Goal: Information Seeking & Learning: Learn about a topic

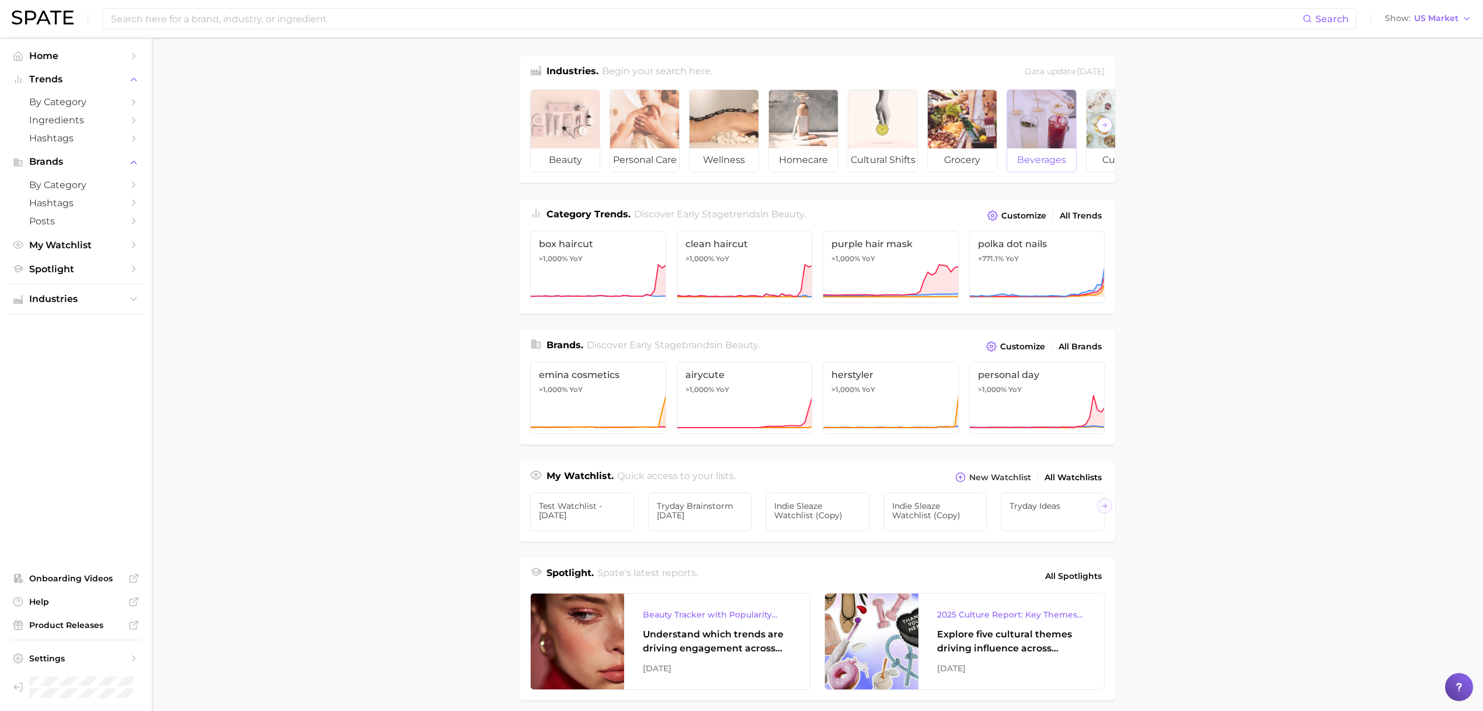
click at [1033, 128] on div at bounding box center [1041, 119] width 69 height 58
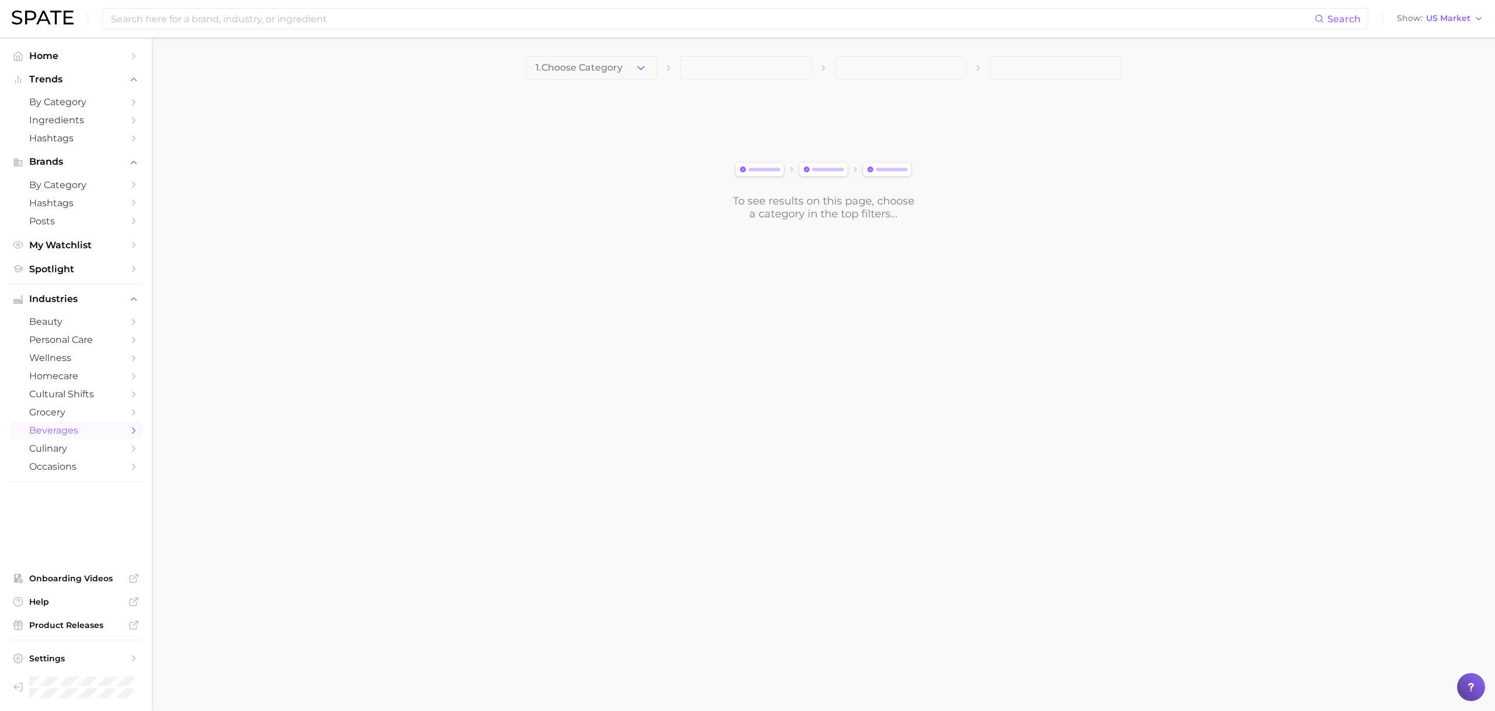
click at [618, 77] on button "1. Choose Category" at bounding box center [591, 67] width 131 height 23
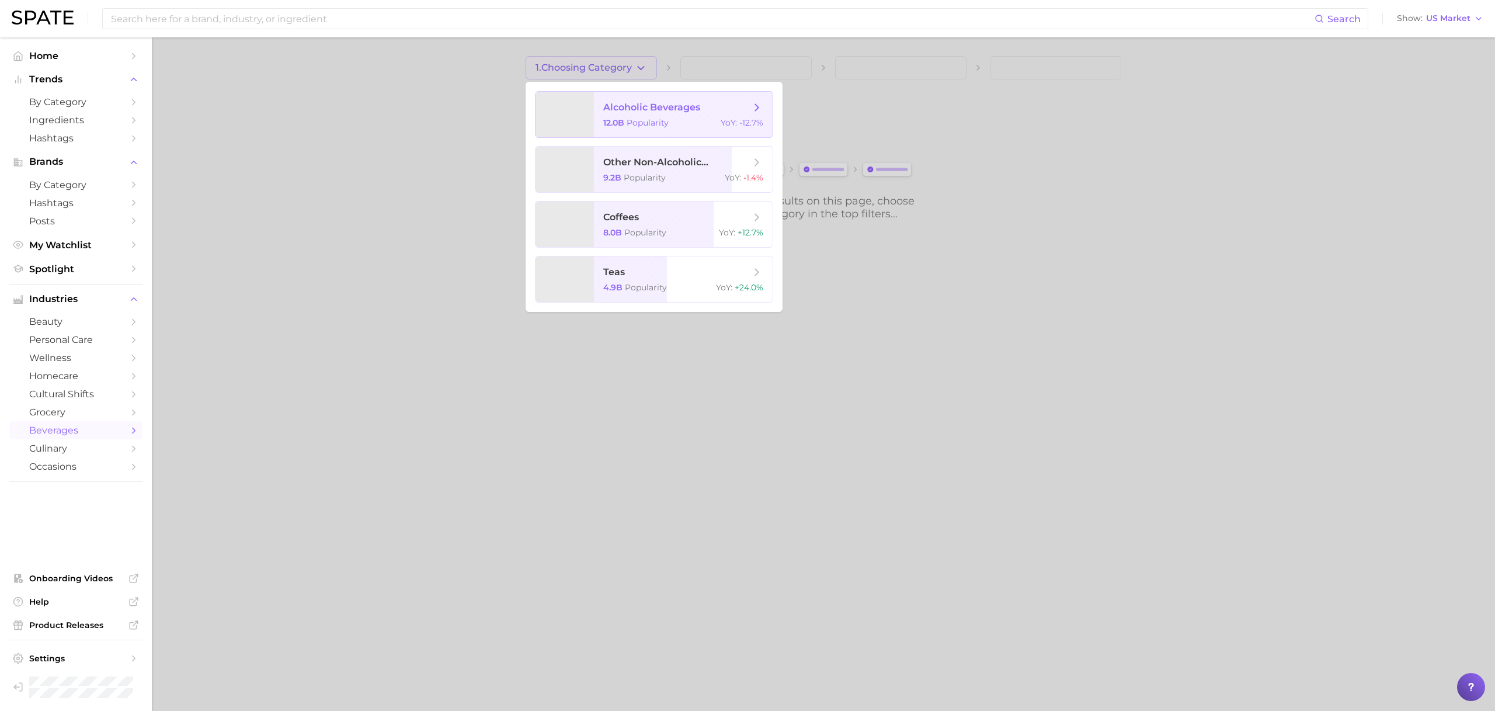
click at [623, 99] on span "alcoholic beverages 12.0b Popularity YoY : -12.7%" at bounding box center [683, 115] width 179 height 46
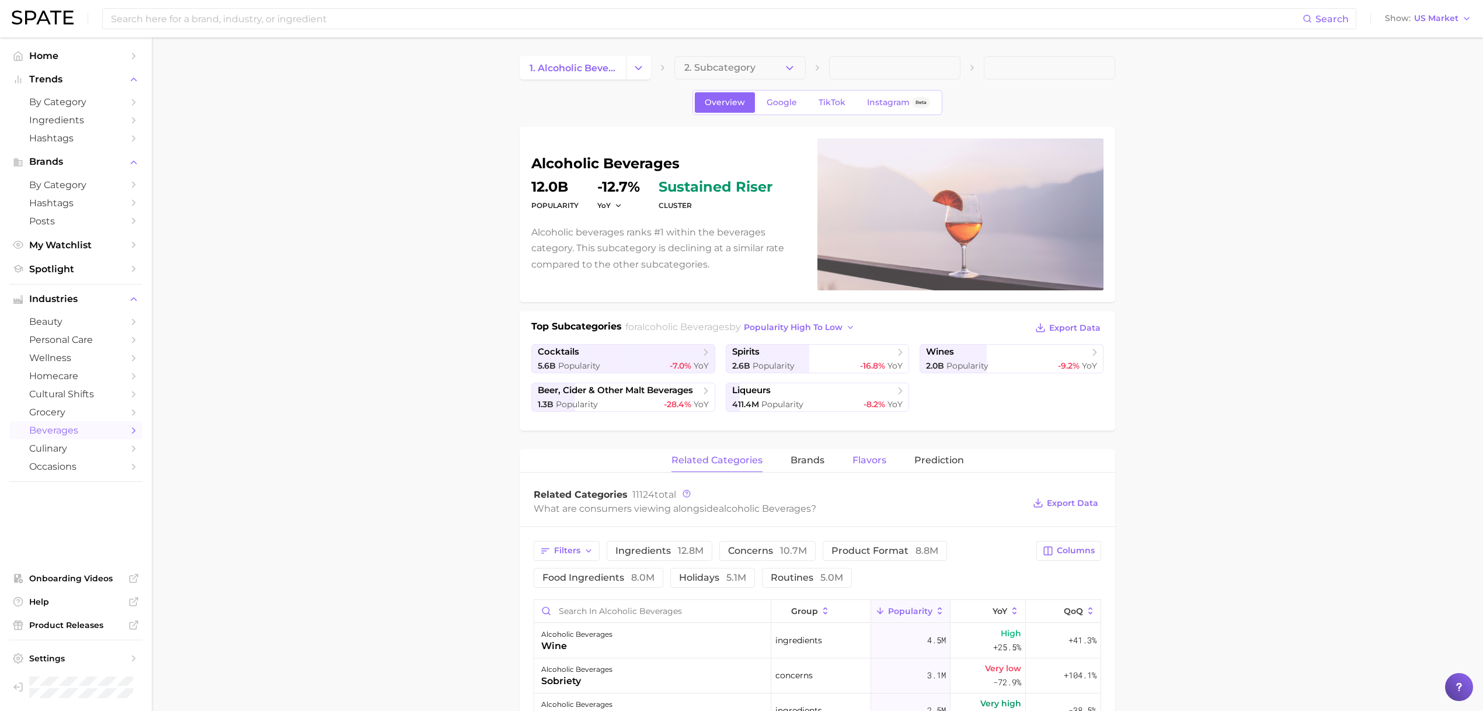
click at [877, 457] on span "Flavors" at bounding box center [870, 460] width 34 height 11
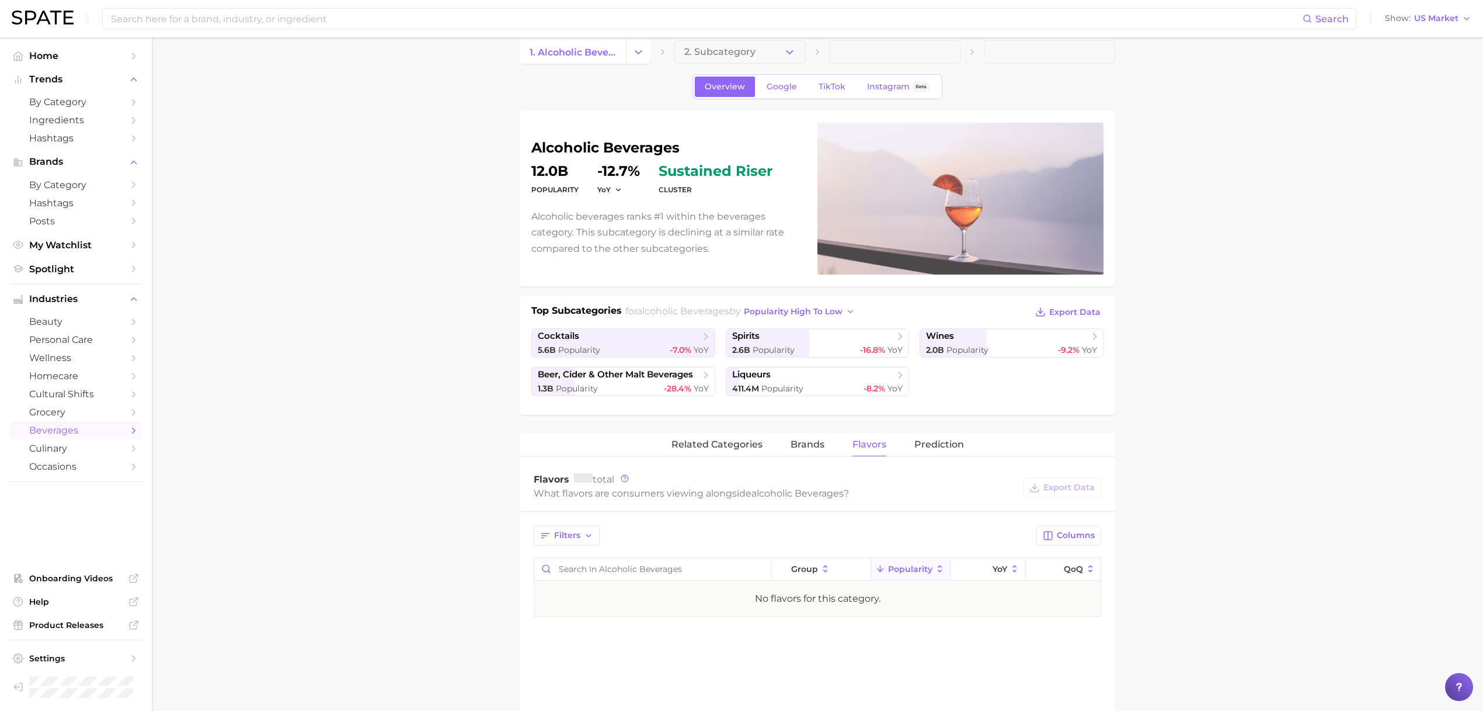
scroll to position [19, 0]
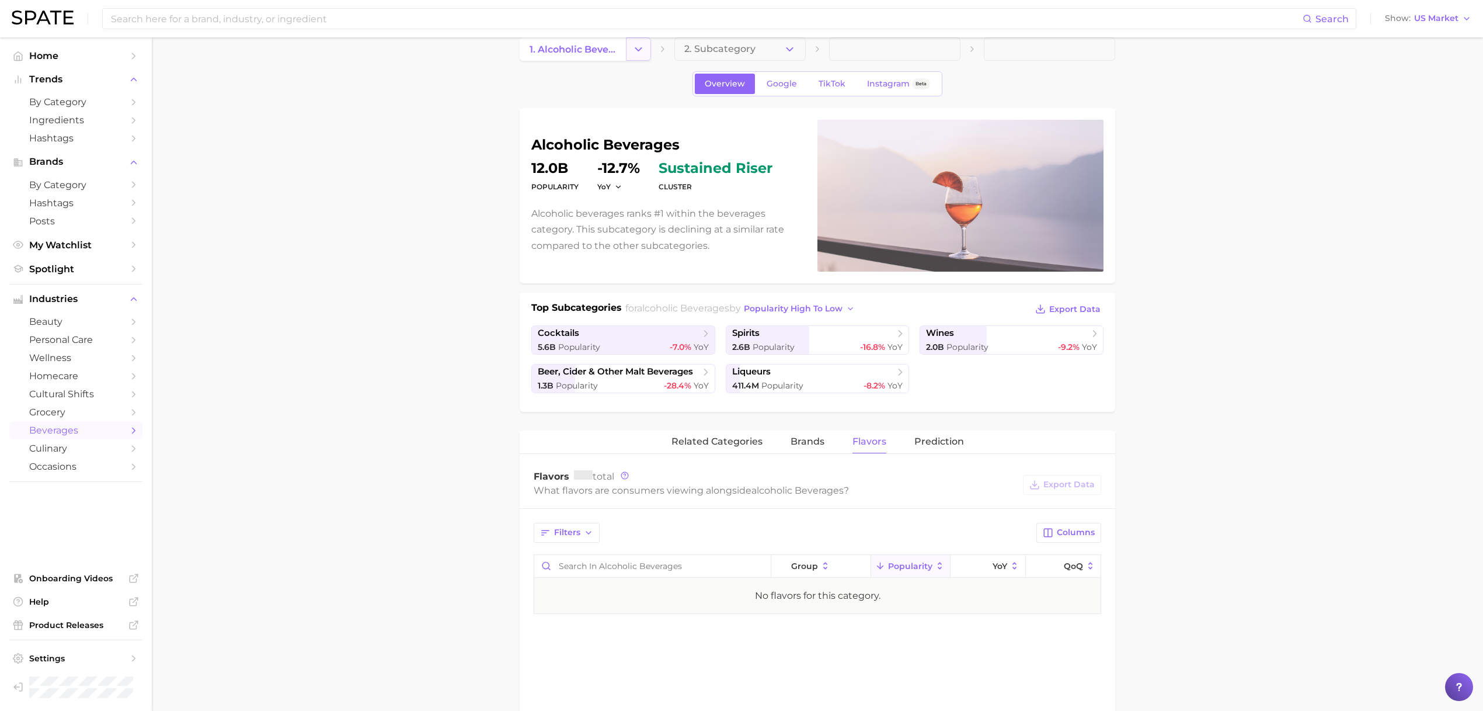
click at [642, 49] on icon "Change Category" at bounding box center [639, 49] width 12 height 12
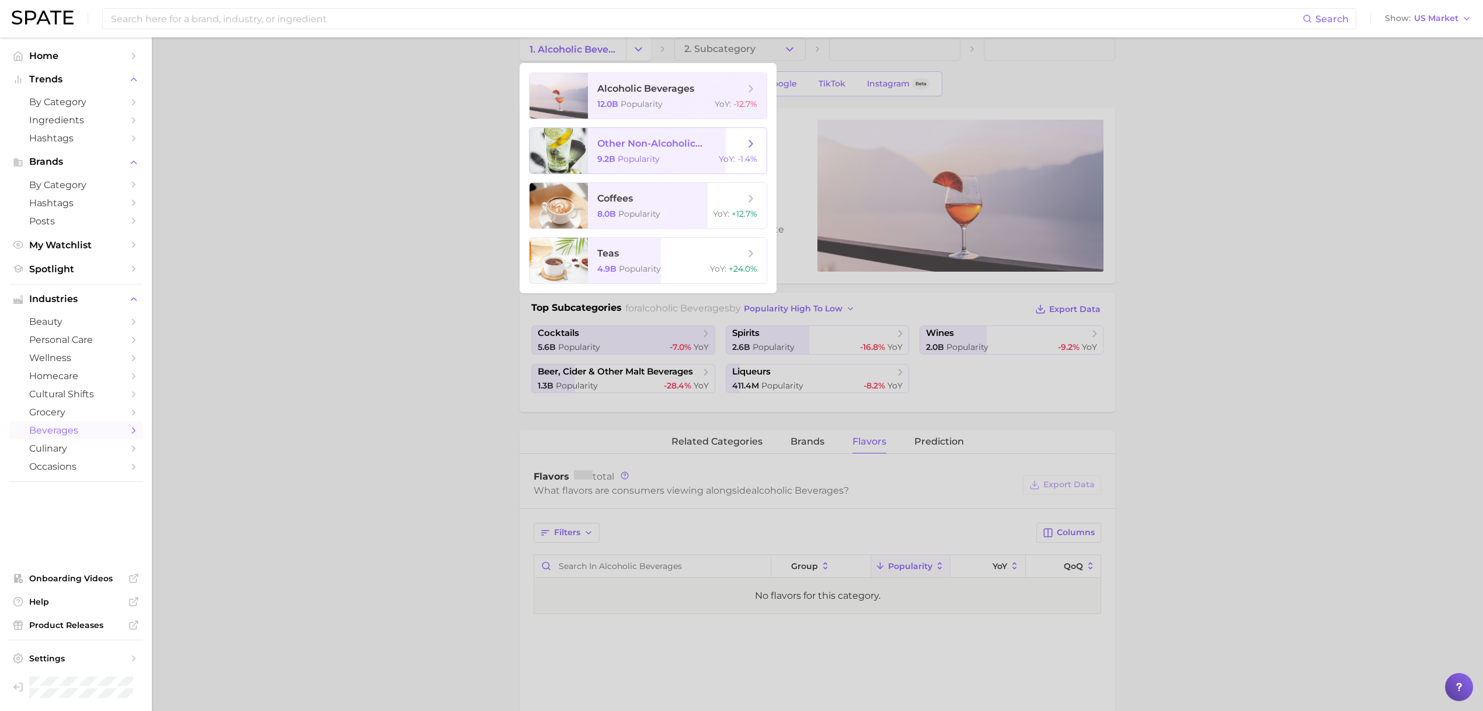
click at [644, 141] on span "other non-alcoholic beverages" at bounding box center [670, 143] width 147 height 11
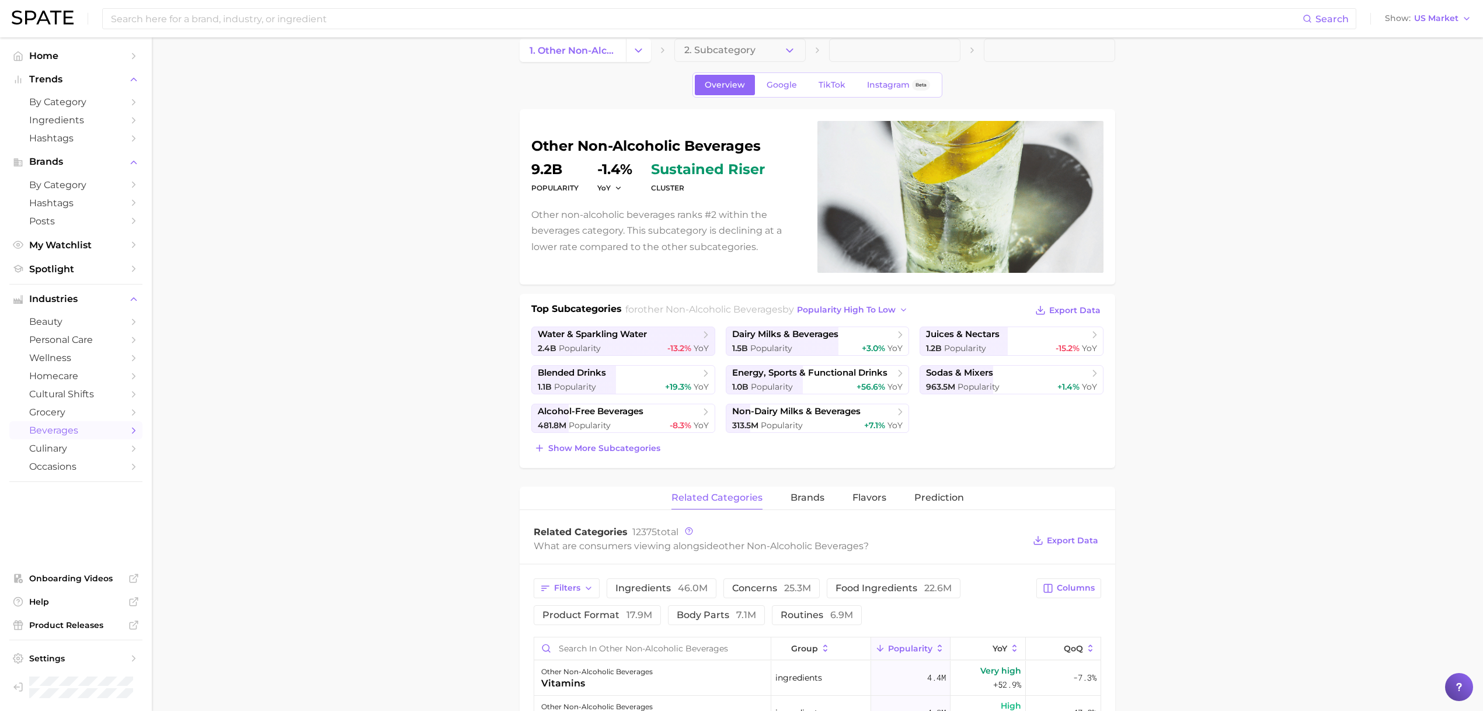
scroll to position [98, 0]
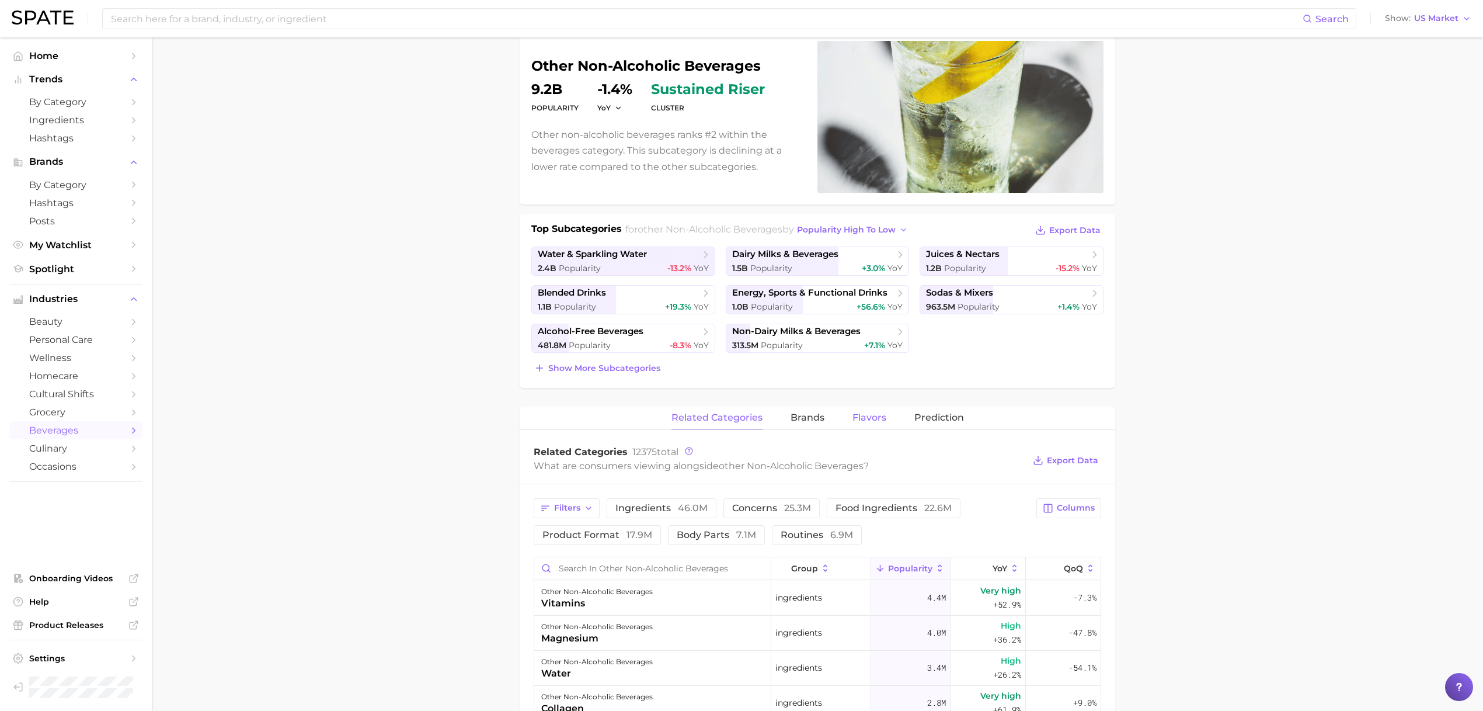
click at [871, 422] on button "Flavors" at bounding box center [870, 417] width 34 height 23
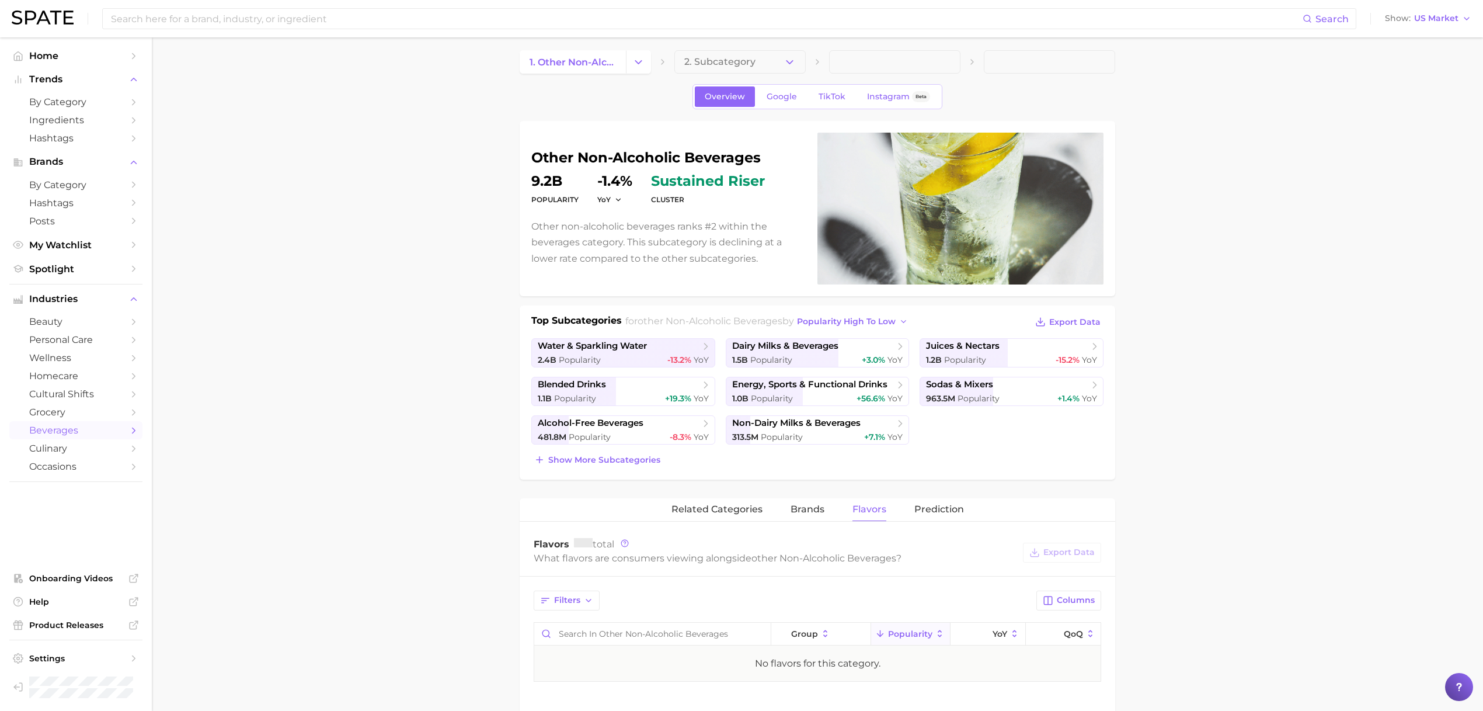
scroll to position [0, 0]
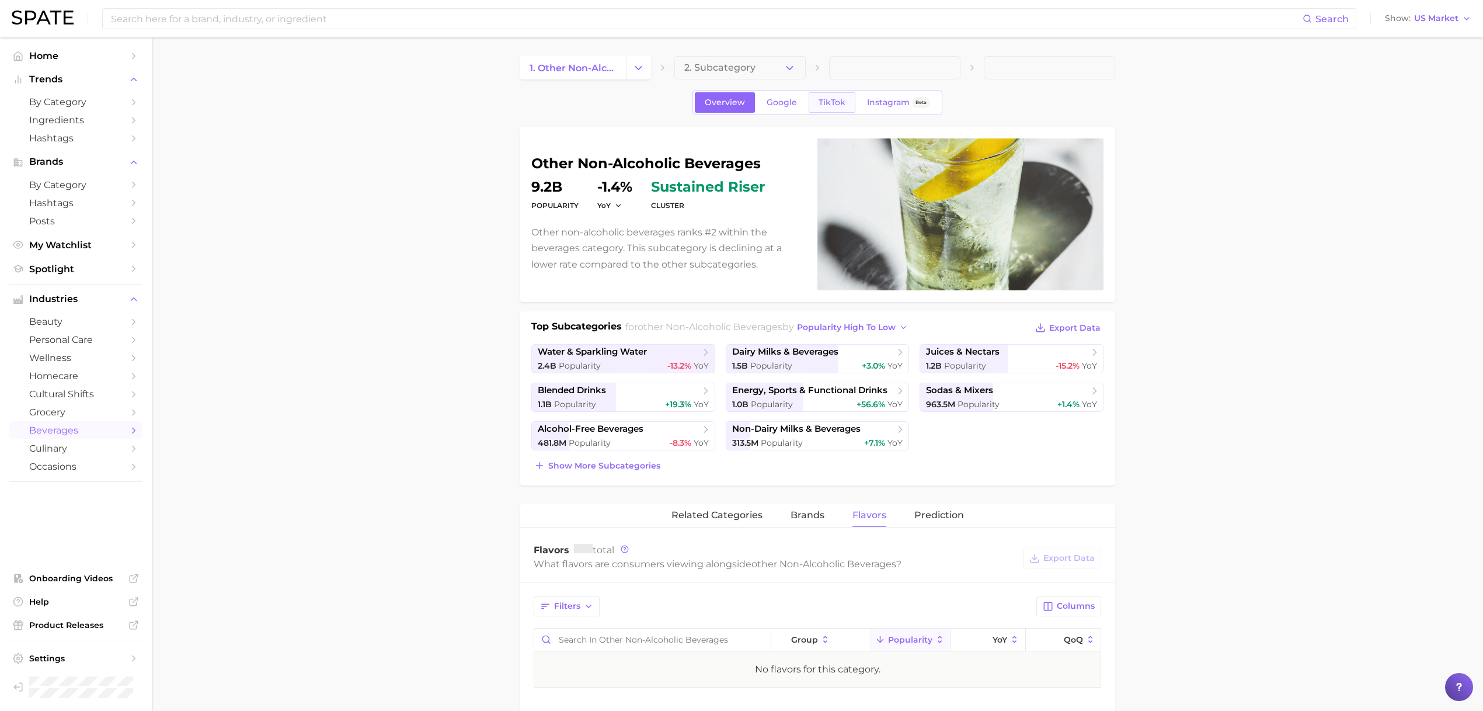
click at [822, 96] on link "TikTok" at bounding box center [832, 102] width 47 height 20
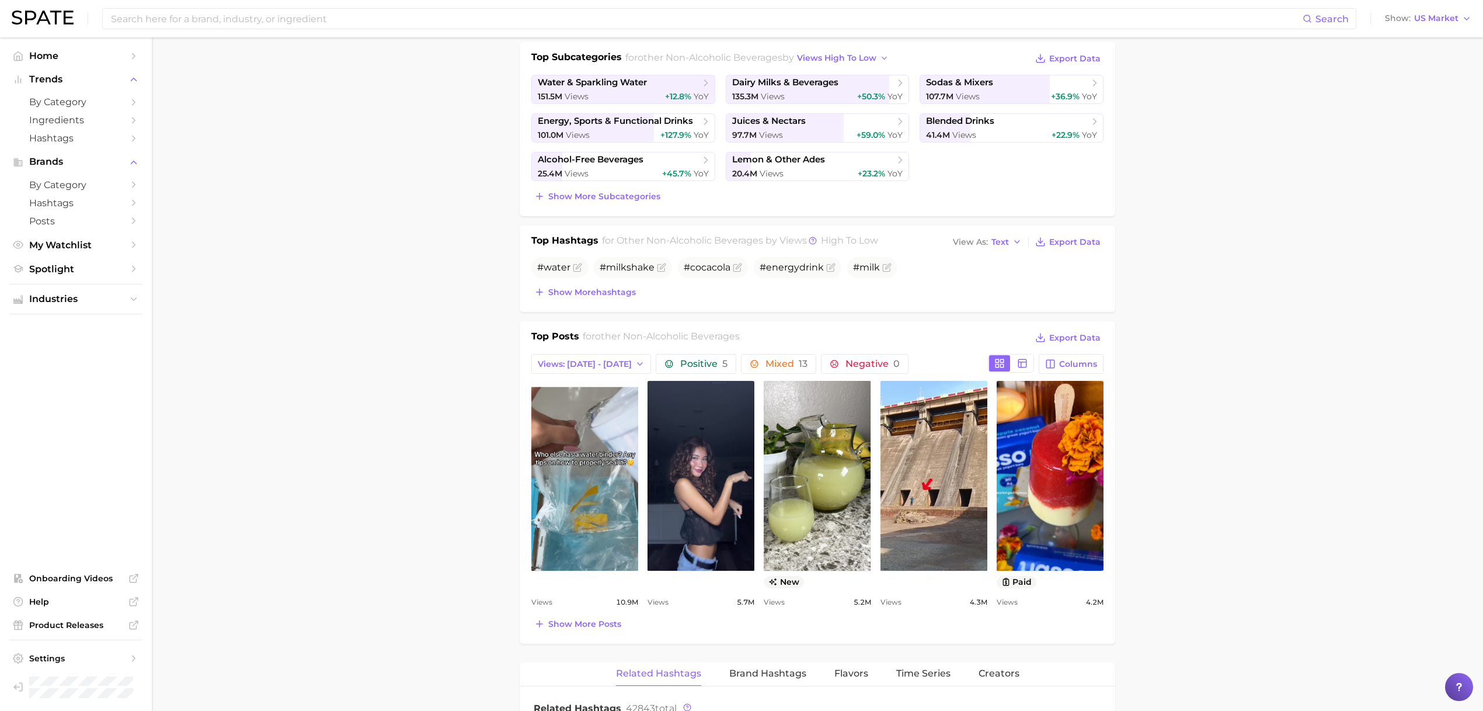
scroll to position [664, 0]
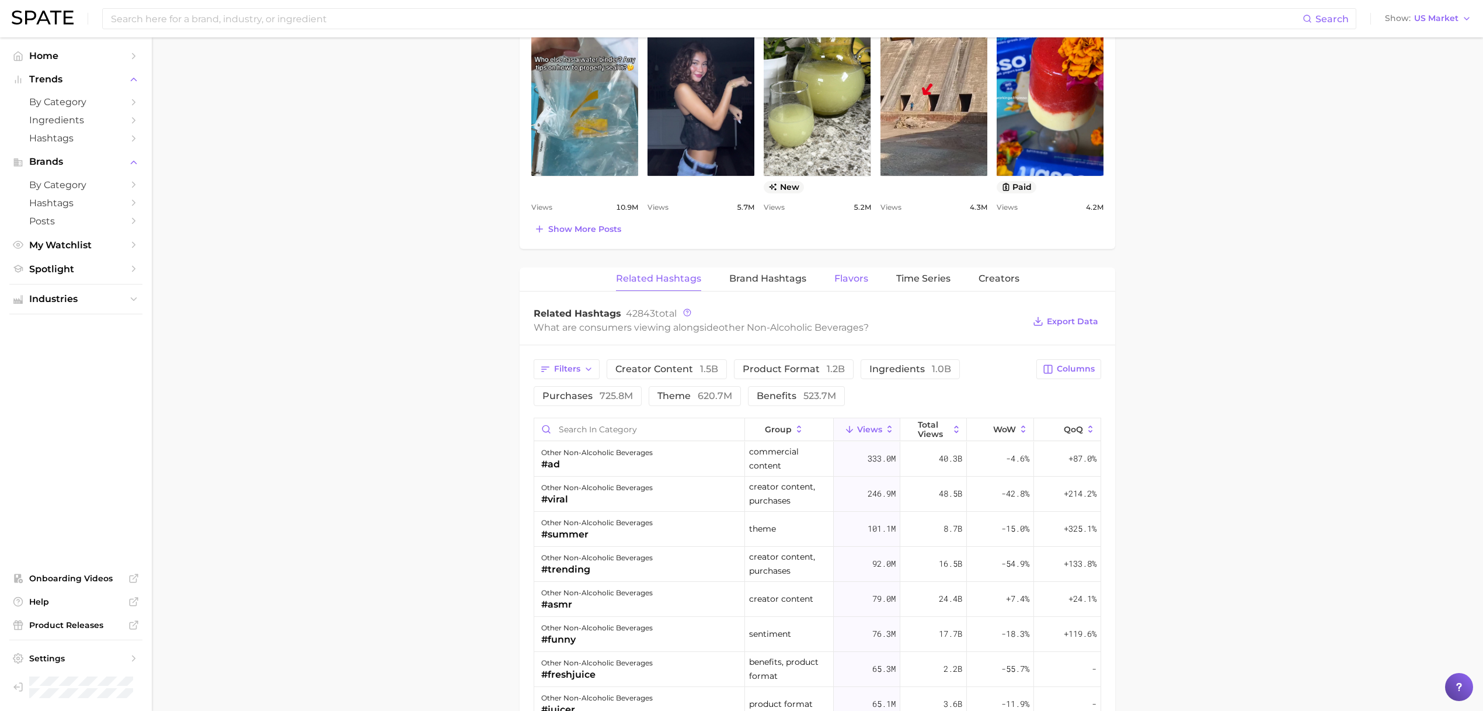
click at [857, 277] on span "Flavors" at bounding box center [852, 278] width 34 height 11
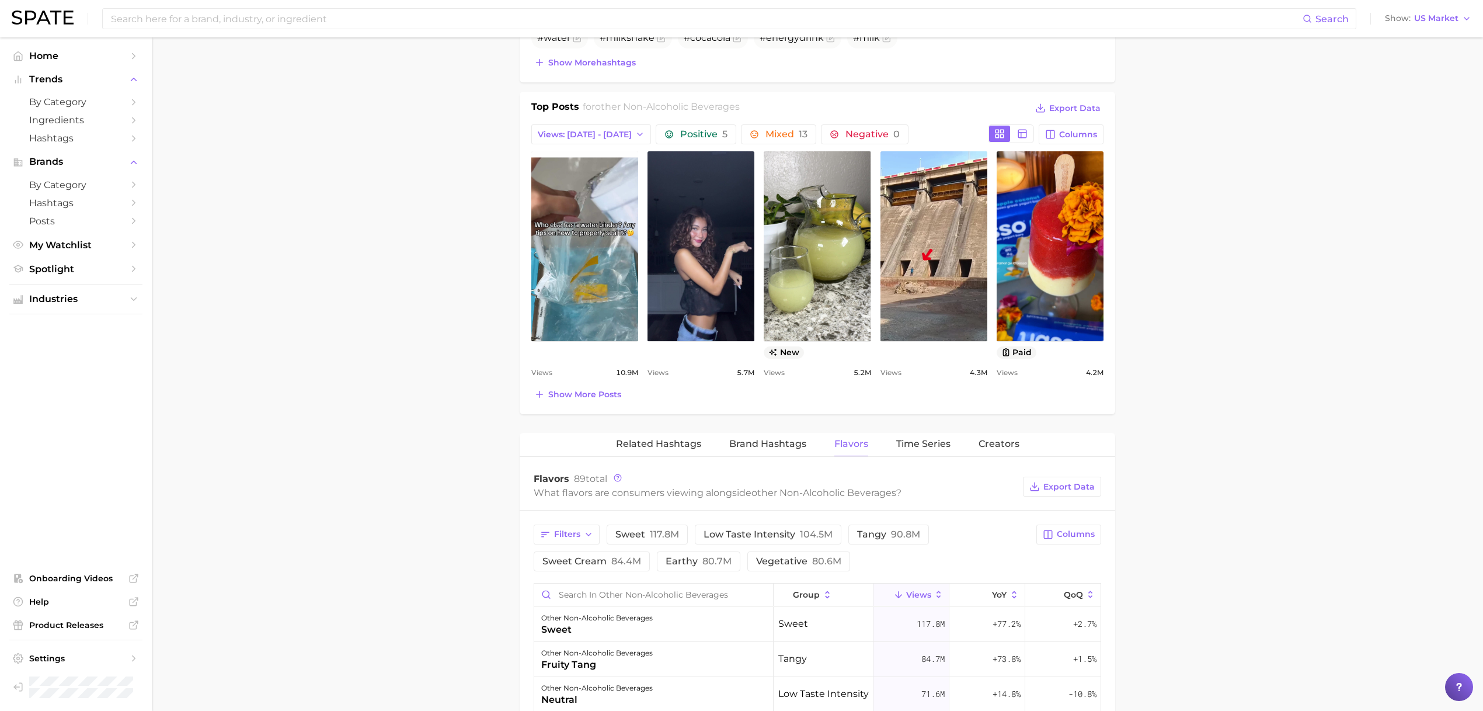
scroll to position [0, 0]
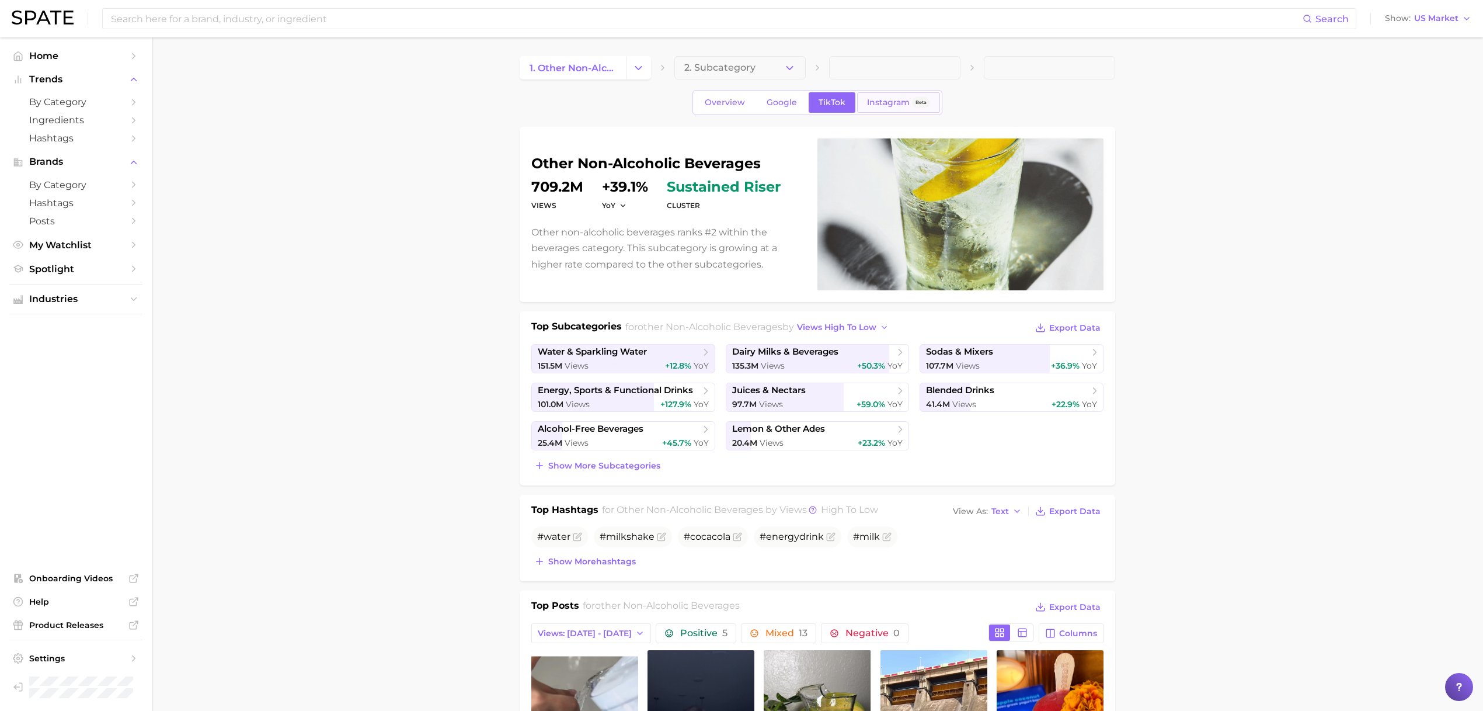
click at [886, 93] on link "Instagram Beta" at bounding box center [898, 102] width 83 height 20
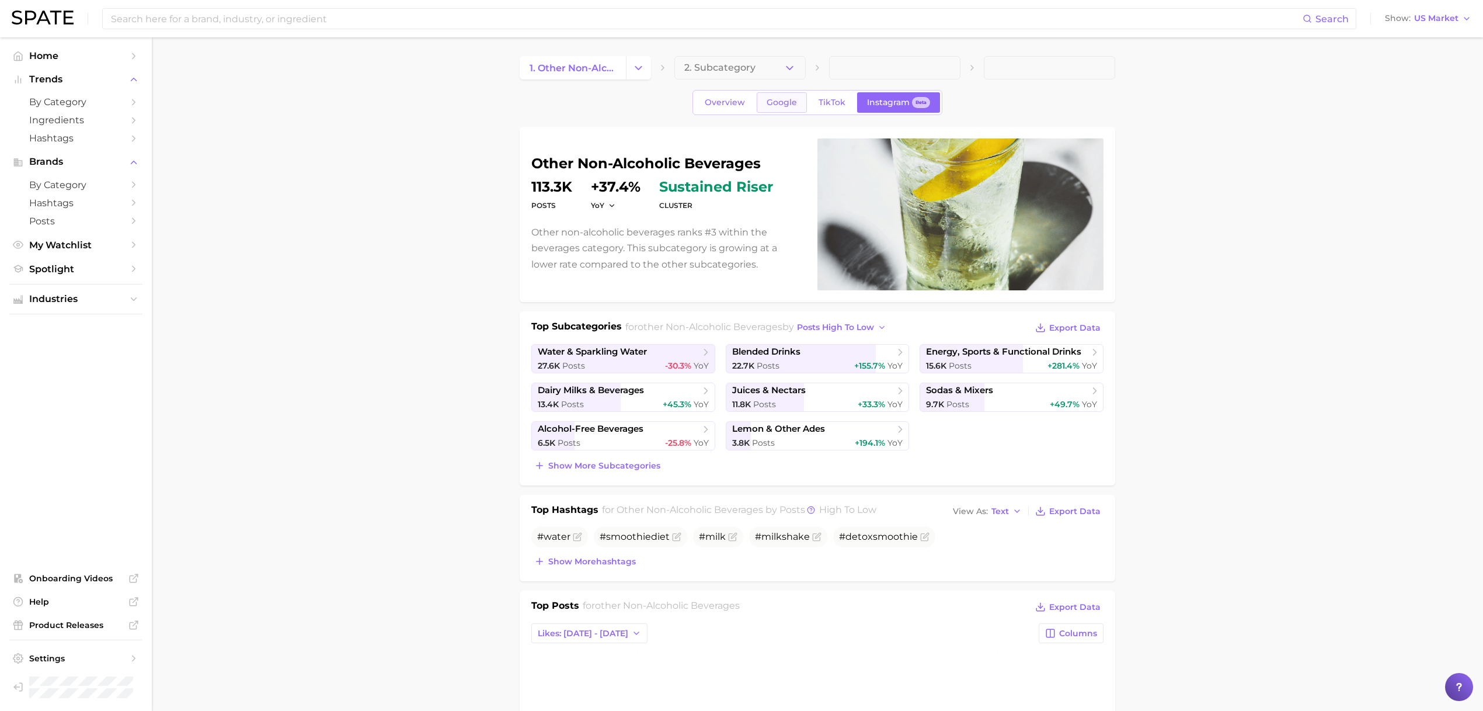
click at [786, 105] on span "Google" at bounding box center [782, 103] width 30 height 10
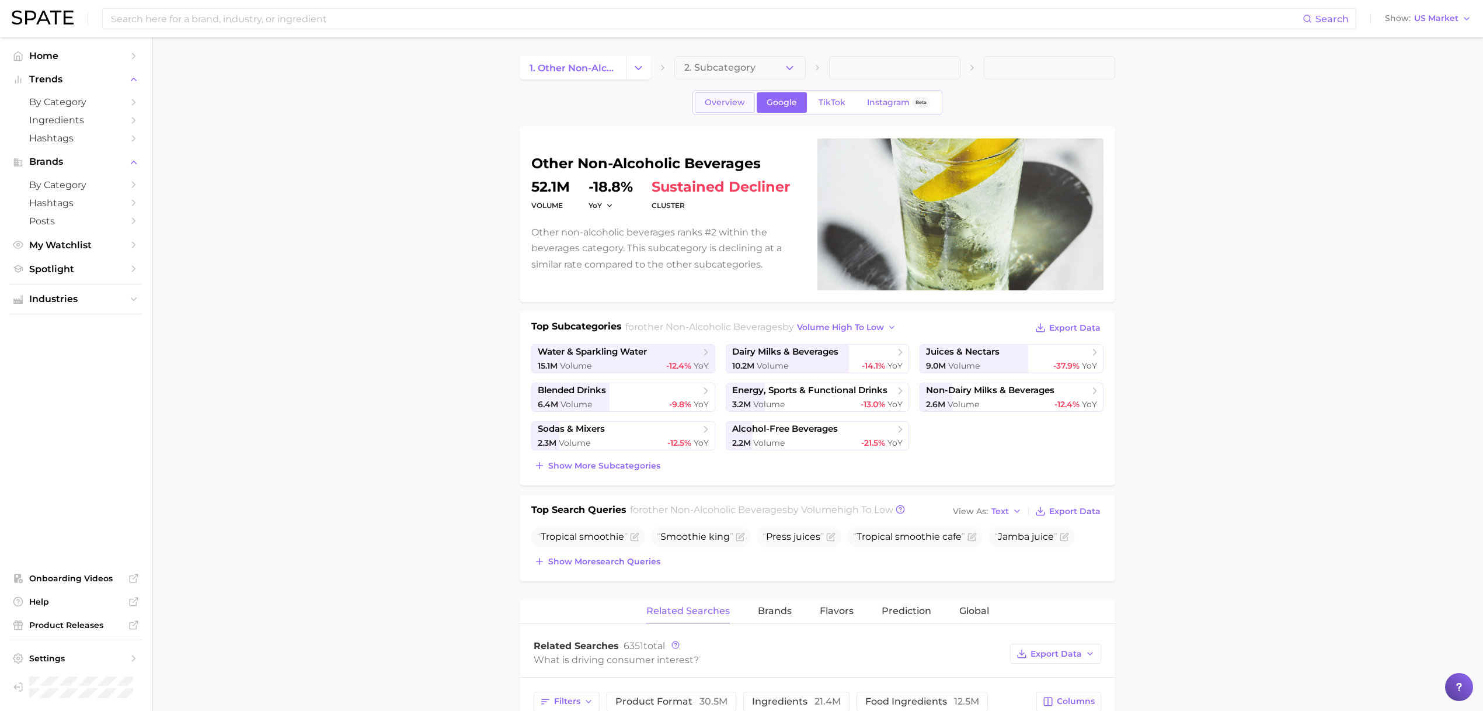
click at [727, 99] on span "Overview" at bounding box center [725, 103] width 40 height 10
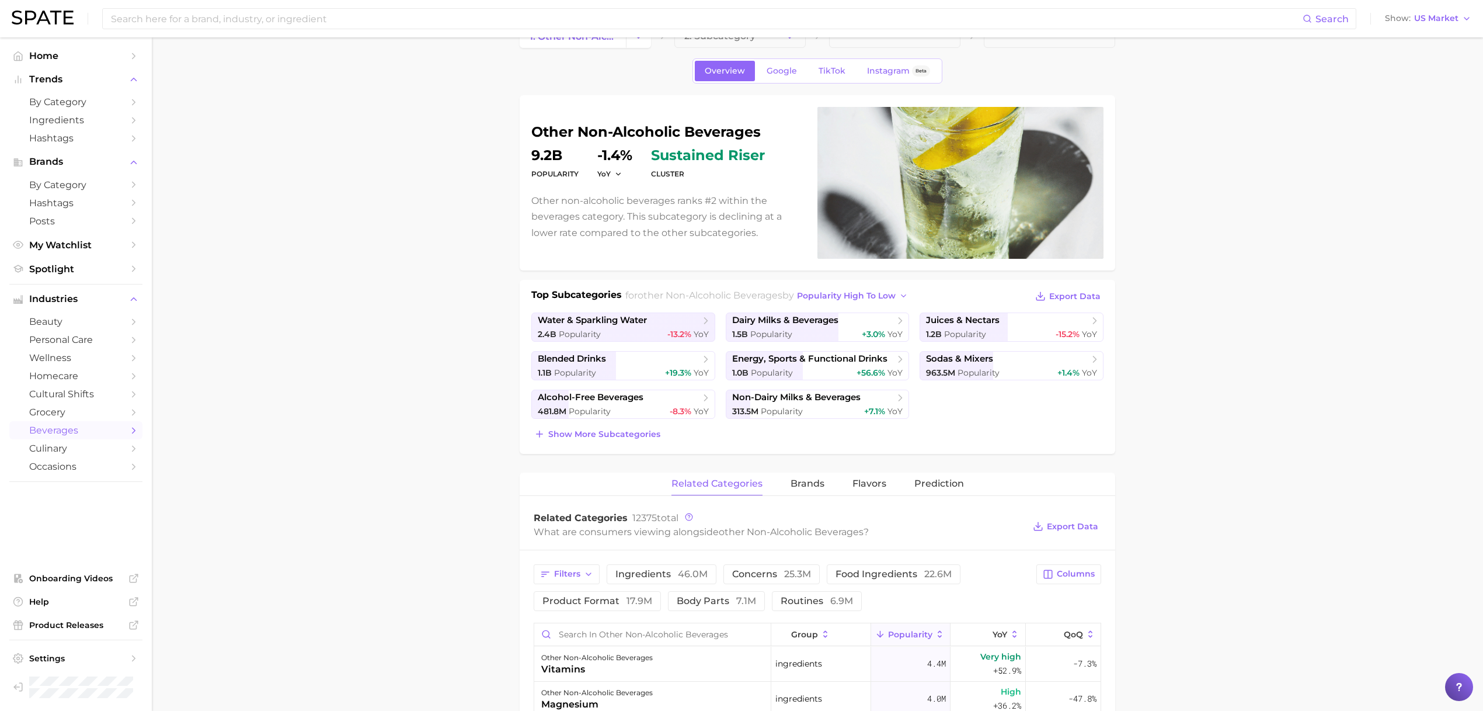
scroll to position [354, 0]
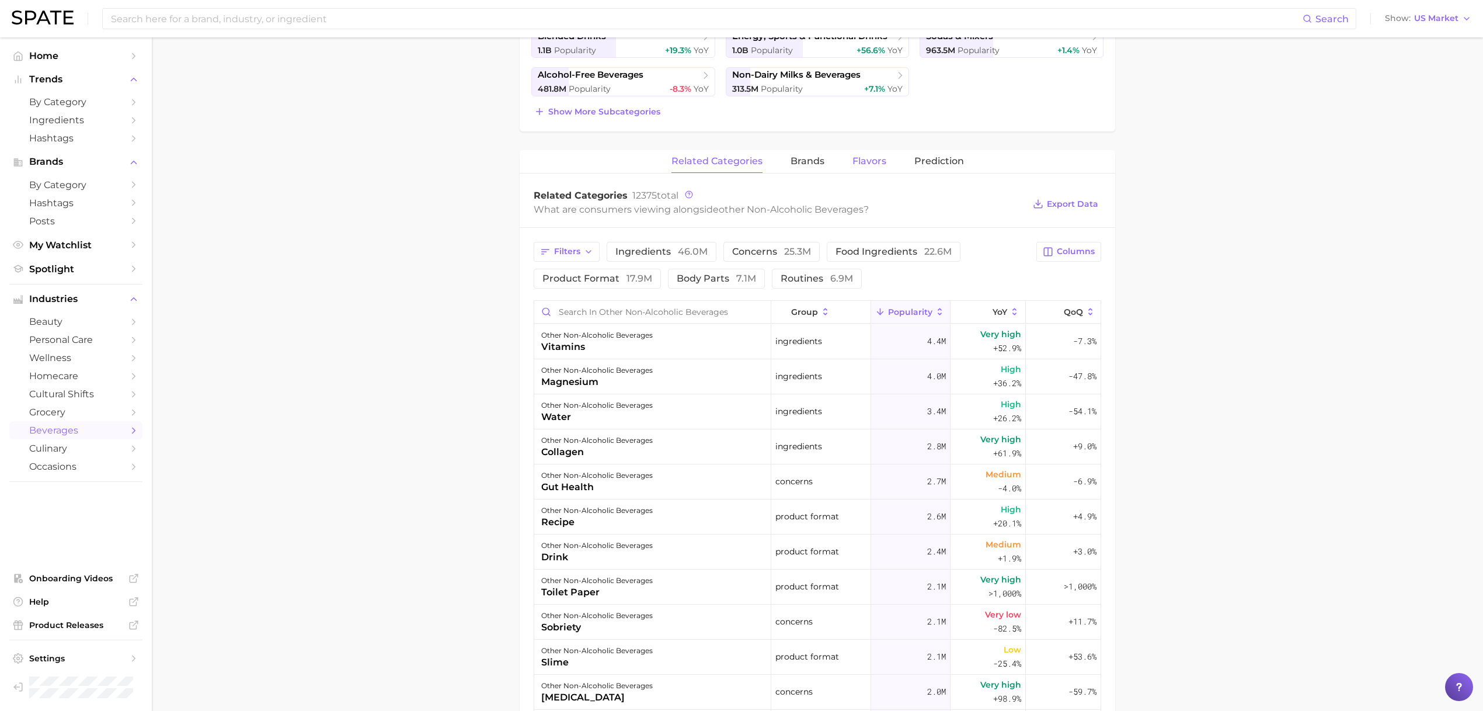
click at [853, 158] on span "Flavors" at bounding box center [870, 161] width 34 height 11
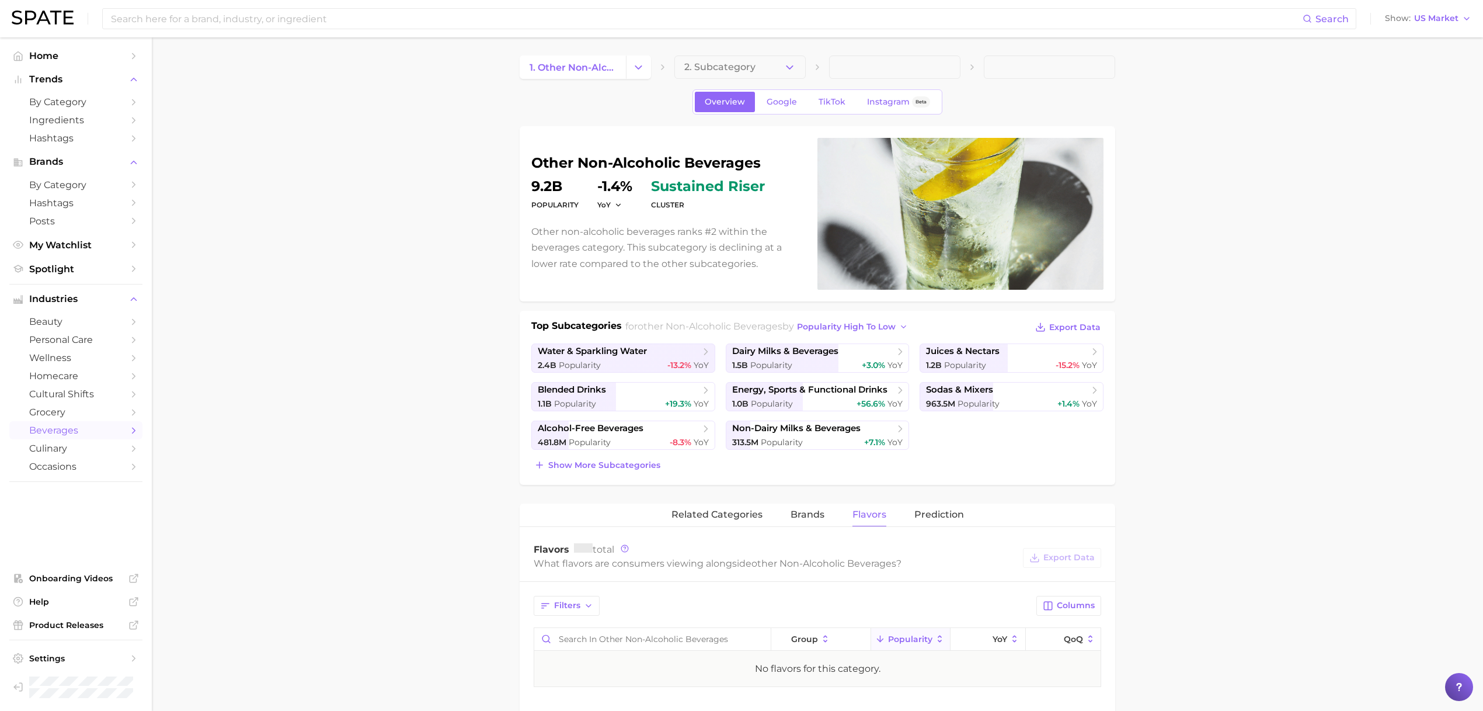
scroll to position [0, 0]
click at [1405, 5] on div "Search Show US Market" at bounding box center [742, 18] width 1460 height 37
click at [1416, 19] on span "US Market" at bounding box center [1437, 18] width 44 height 6
click at [1419, 79] on button "[GEOGRAPHIC_DATA]" at bounding box center [1433, 79] width 102 height 21
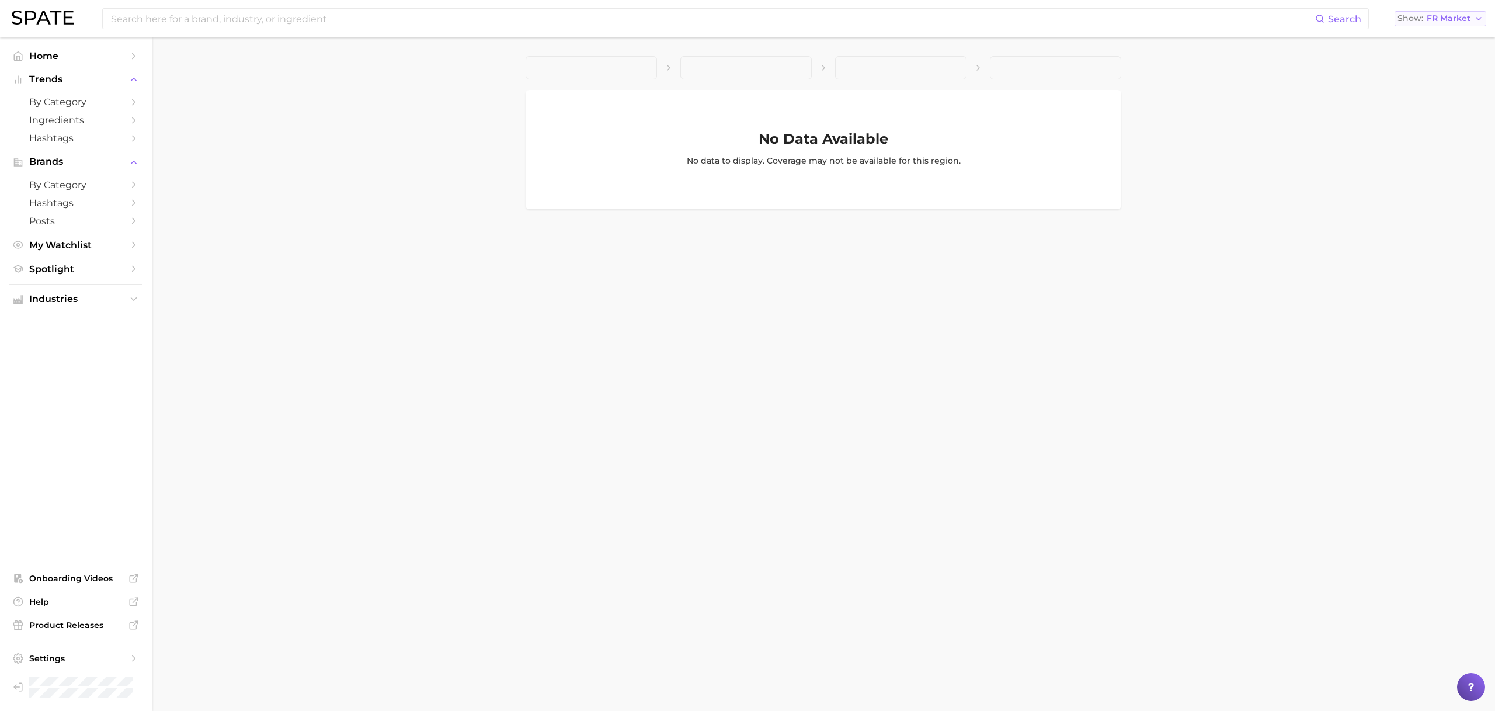
click at [1416, 16] on span "Show" at bounding box center [1411, 18] width 26 height 6
click at [1416, 39] on span "[GEOGRAPHIC_DATA]" at bounding box center [1445, 38] width 91 height 10
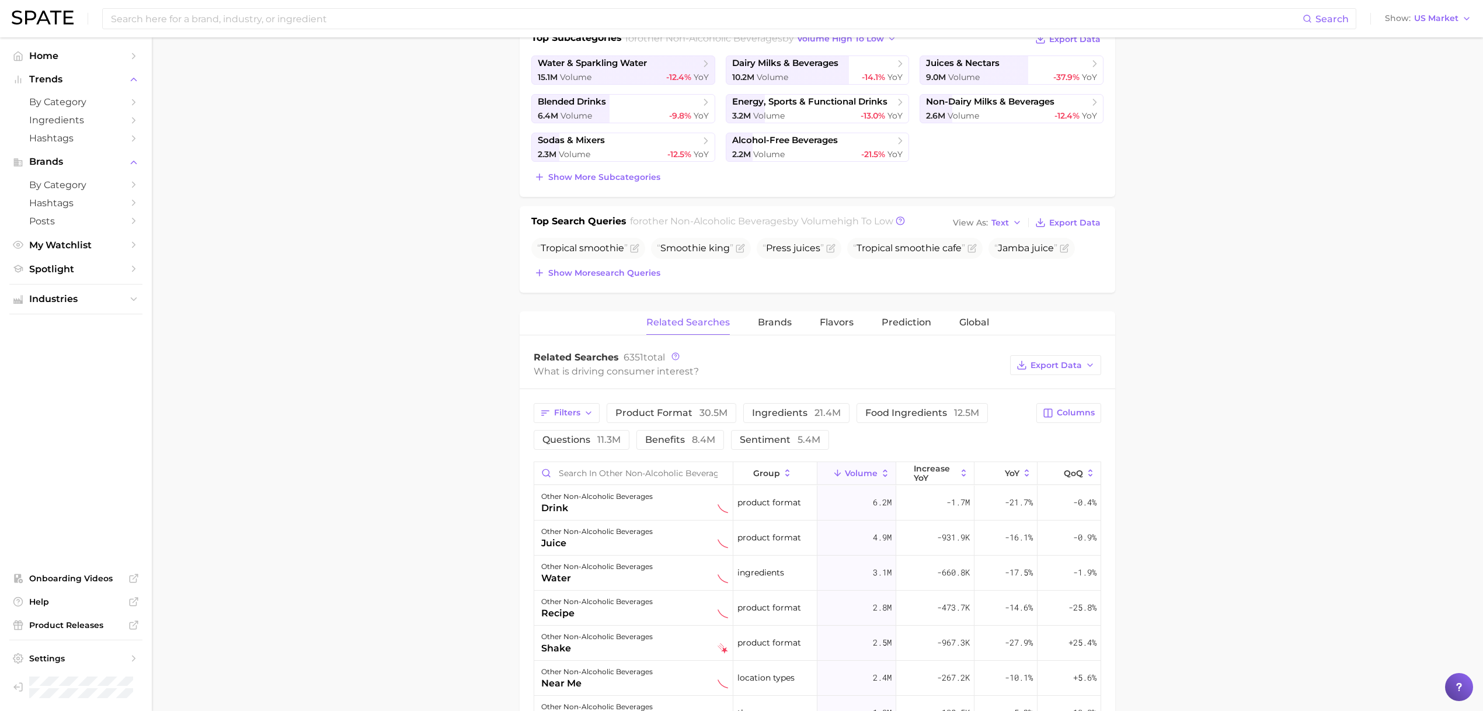
scroll to position [296, 0]
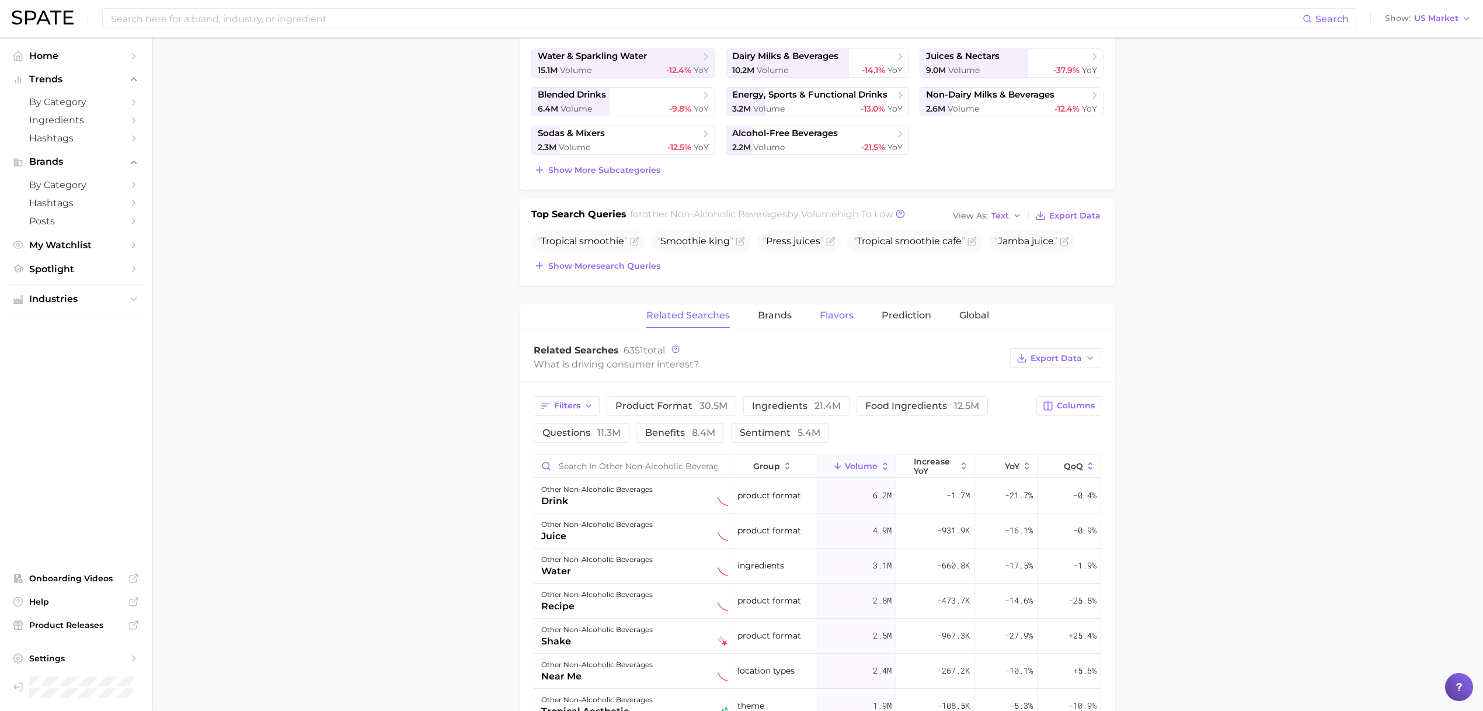
click at [842, 318] on span "Flavors" at bounding box center [837, 315] width 34 height 11
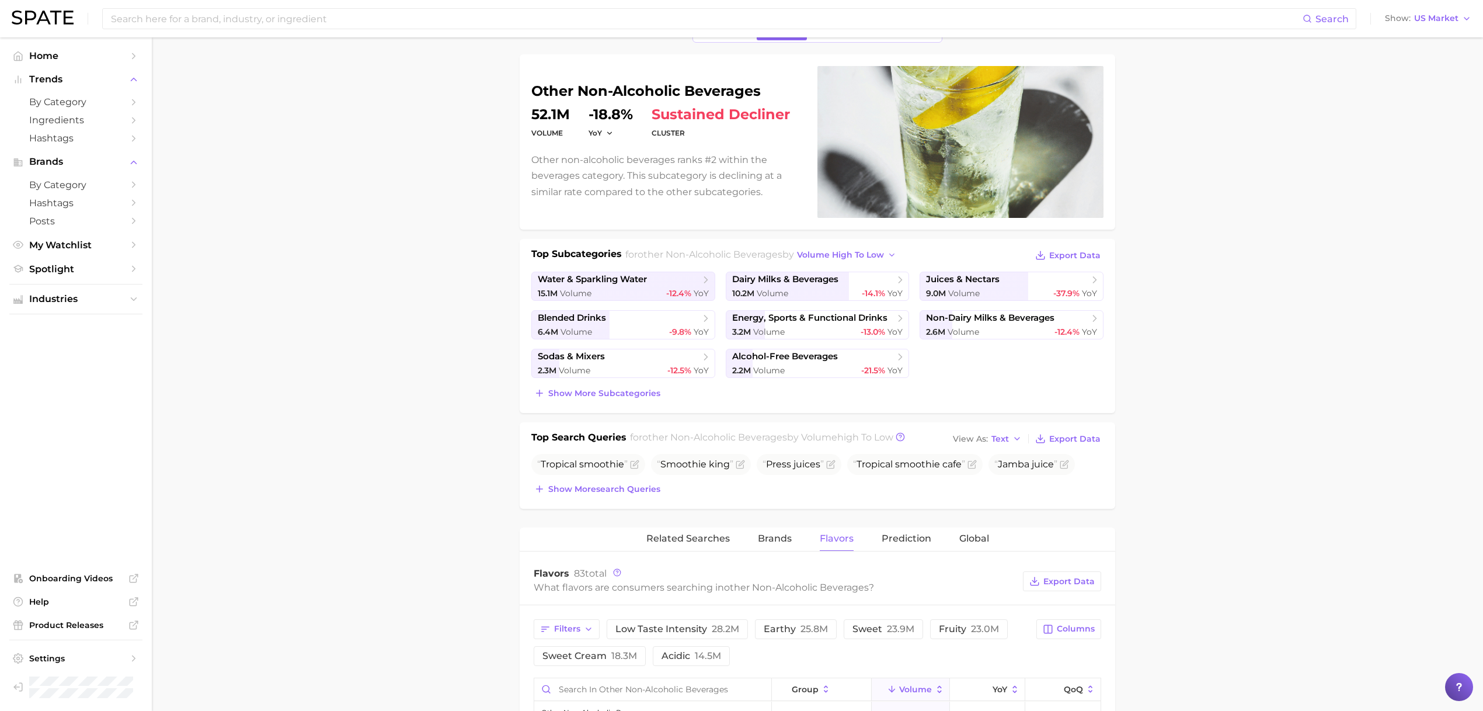
scroll to position [0, 0]
